Goal: Navigation & Orientation: Find specific page/section

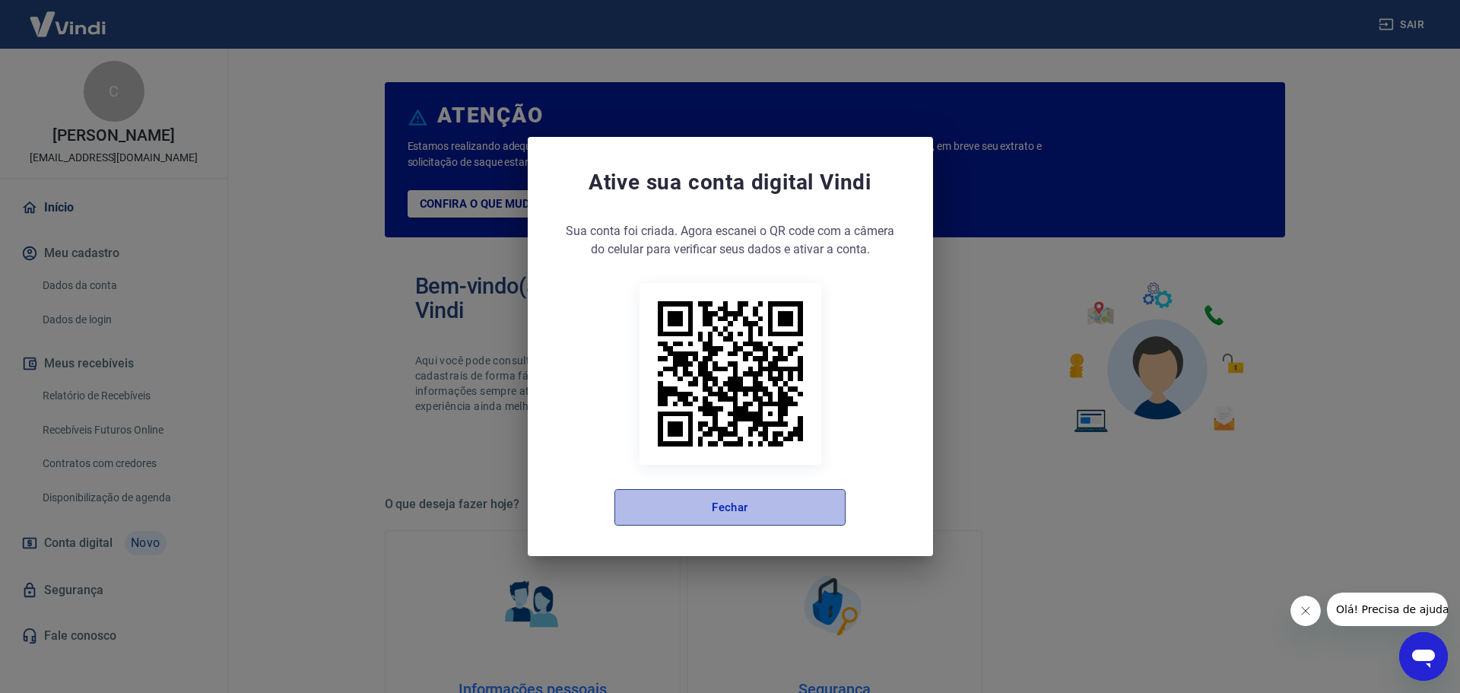
click at [683, 506] on button "Fechar" at bounding box center [729, 507] width 231 height 37
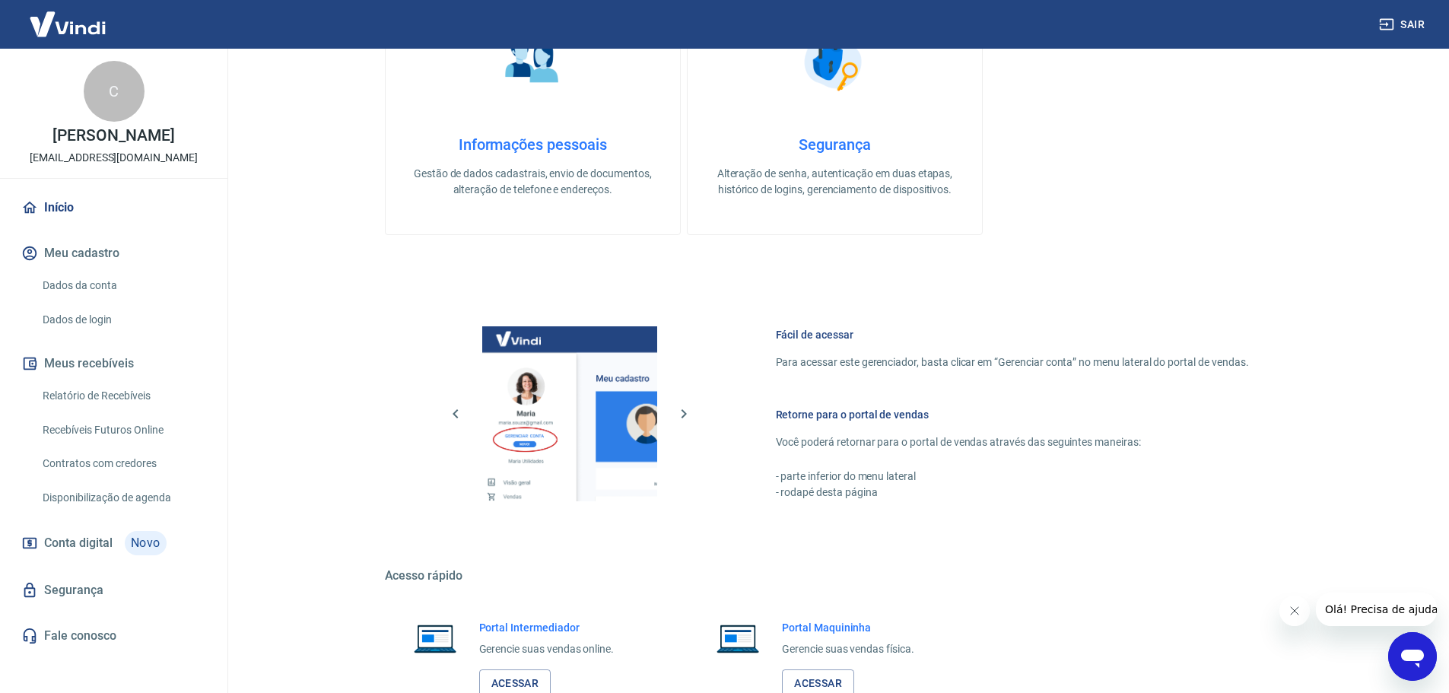
scroll to position [650, 0]
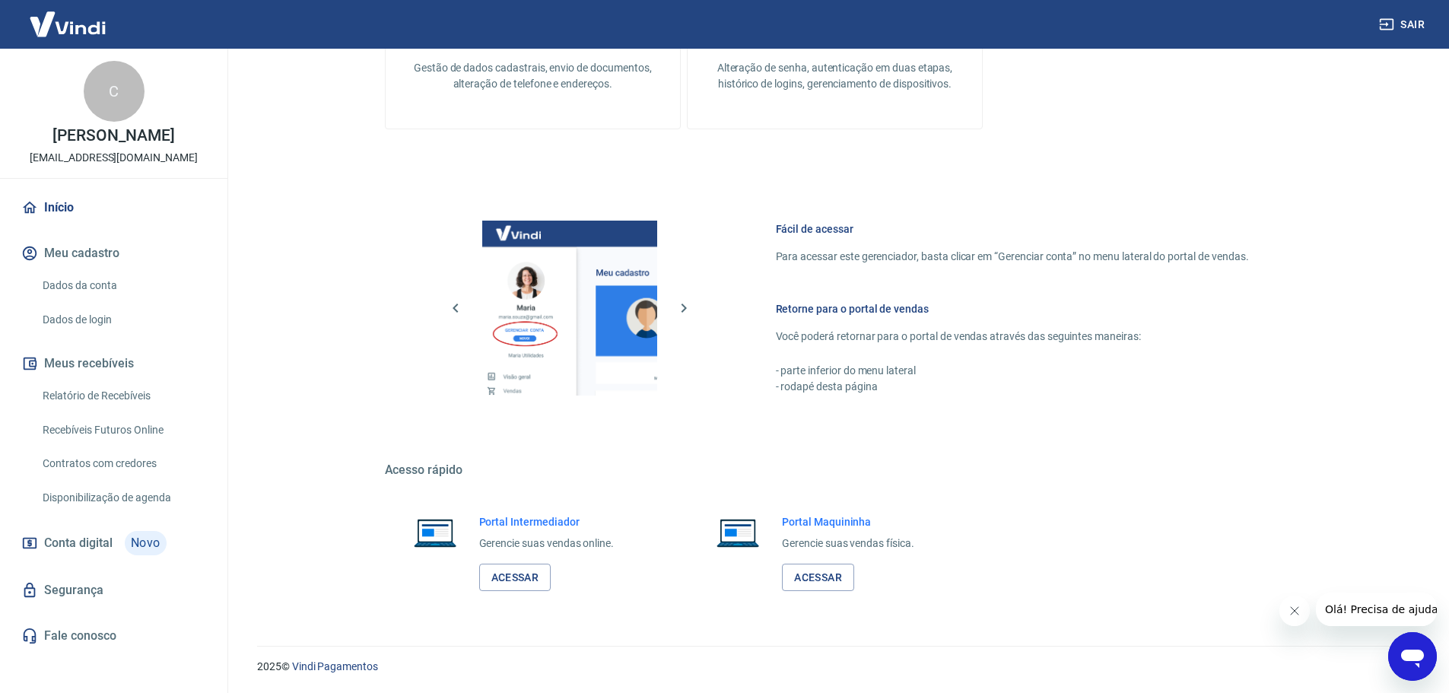
click at [517, 550] on div "Portal Intermediador Gerencie suas vendas online. Acessar" at bounding box center [546, 553] width 135 height 78
click at [493, 581] on link "Acessar" at bounding box center [515, 577] width 72 height 28
